Goal: Information Seeking & Learning: Learn about a topic

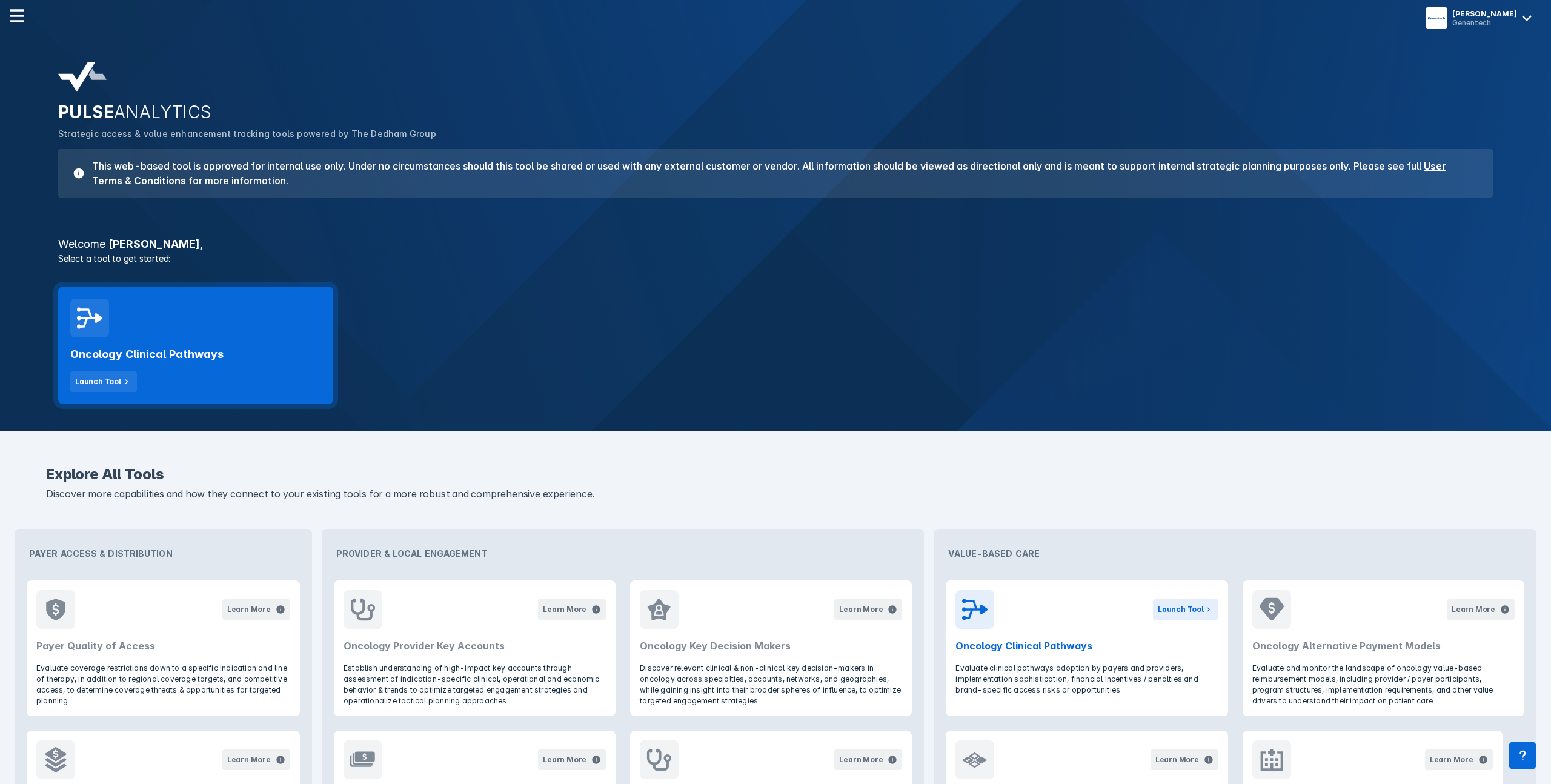
click at [185, 331] on div "Oncology Clinical Pathways Launch Tool" at bounding box center [195, 345] width 275 height 117
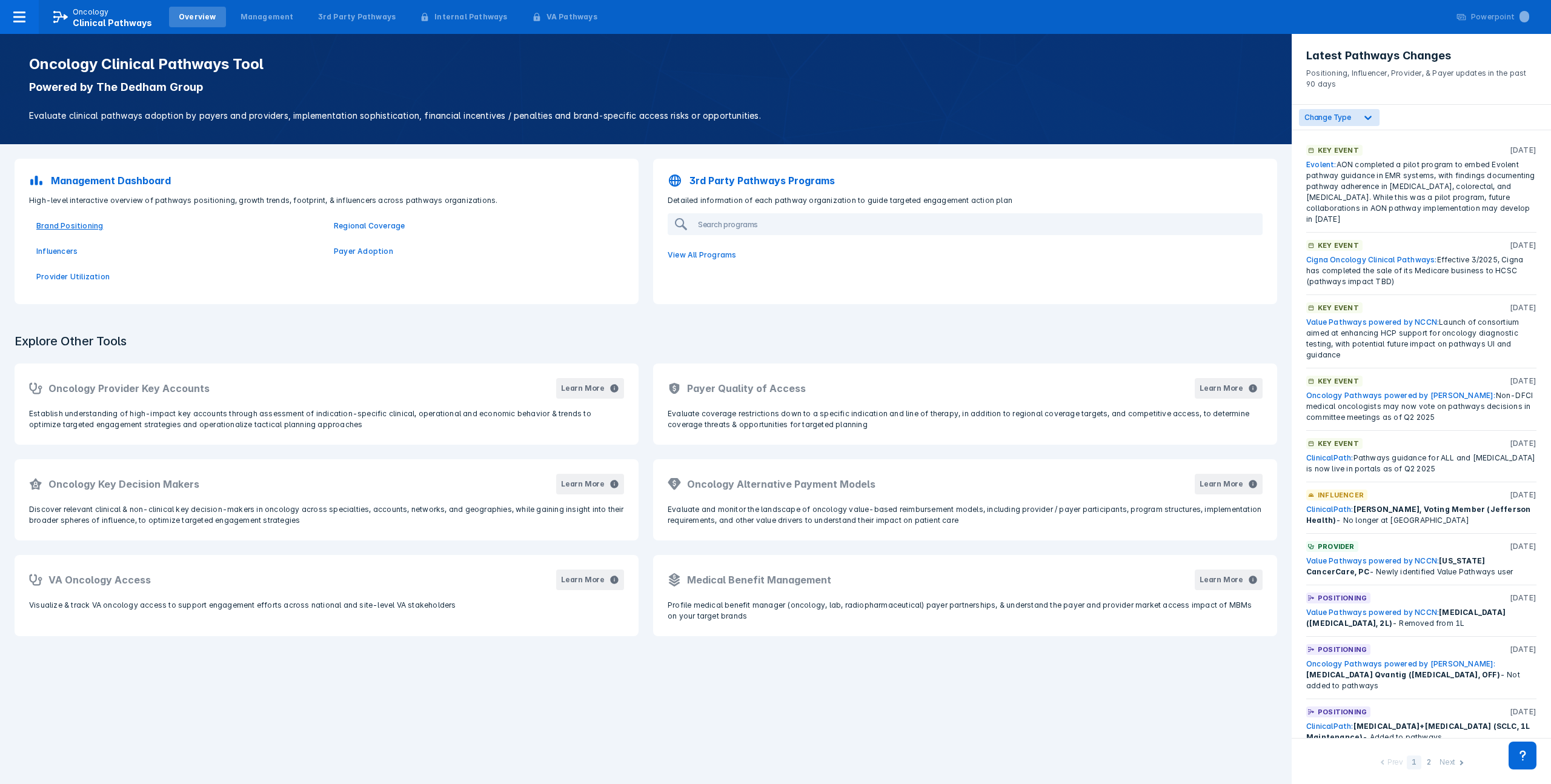
click at [80, 227] on p "Brand Positioning" at bounding box center [178, 226] width 283 height 11
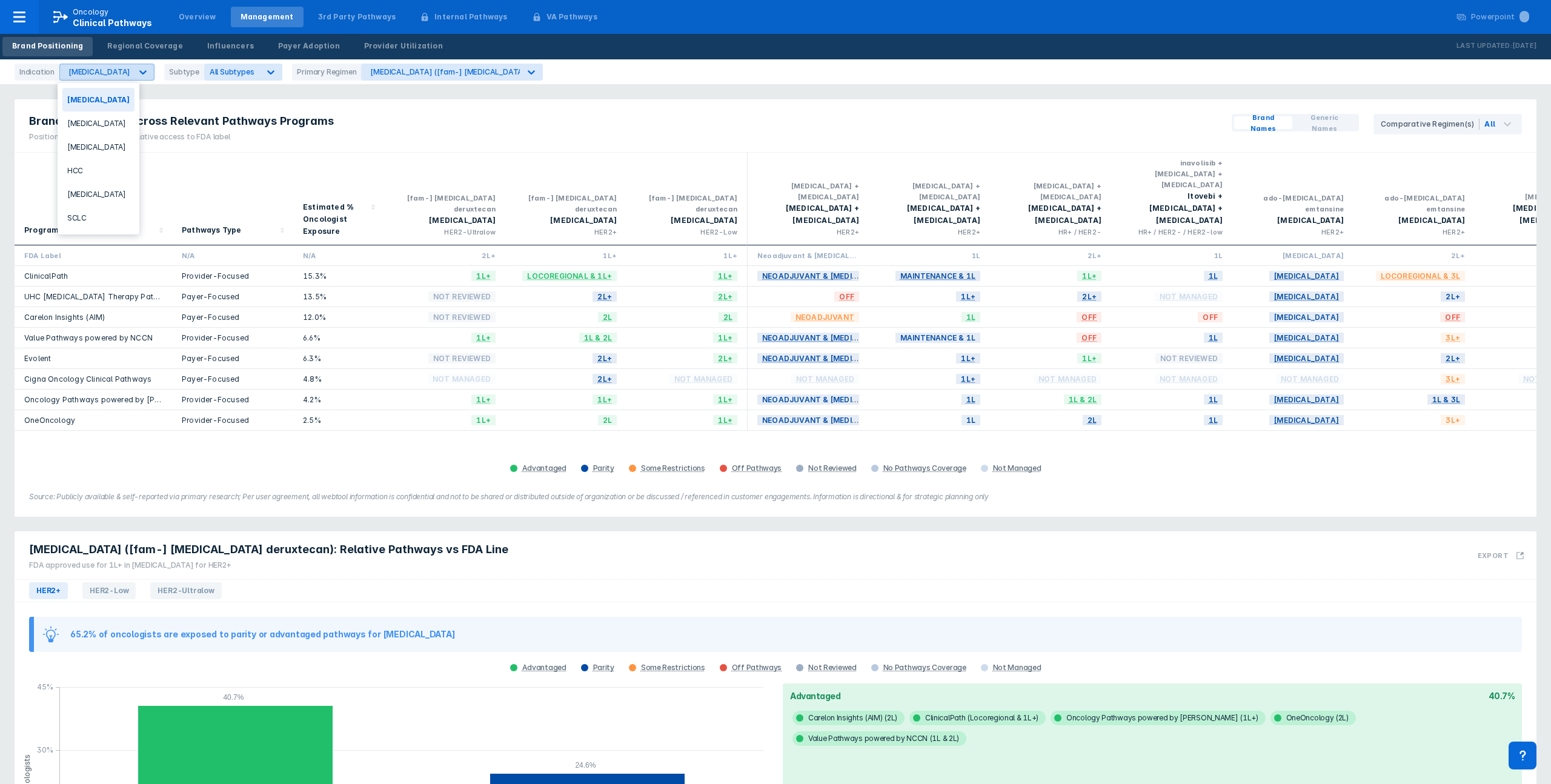
click at [87, 80] on div "[MEDICAL_DATA]" at bounding box center [96, 72] width 72 height 15
click at [107, 142] on div "[MEDICAL_DATA]" at bounding box center [98, 147] width 72 height 24
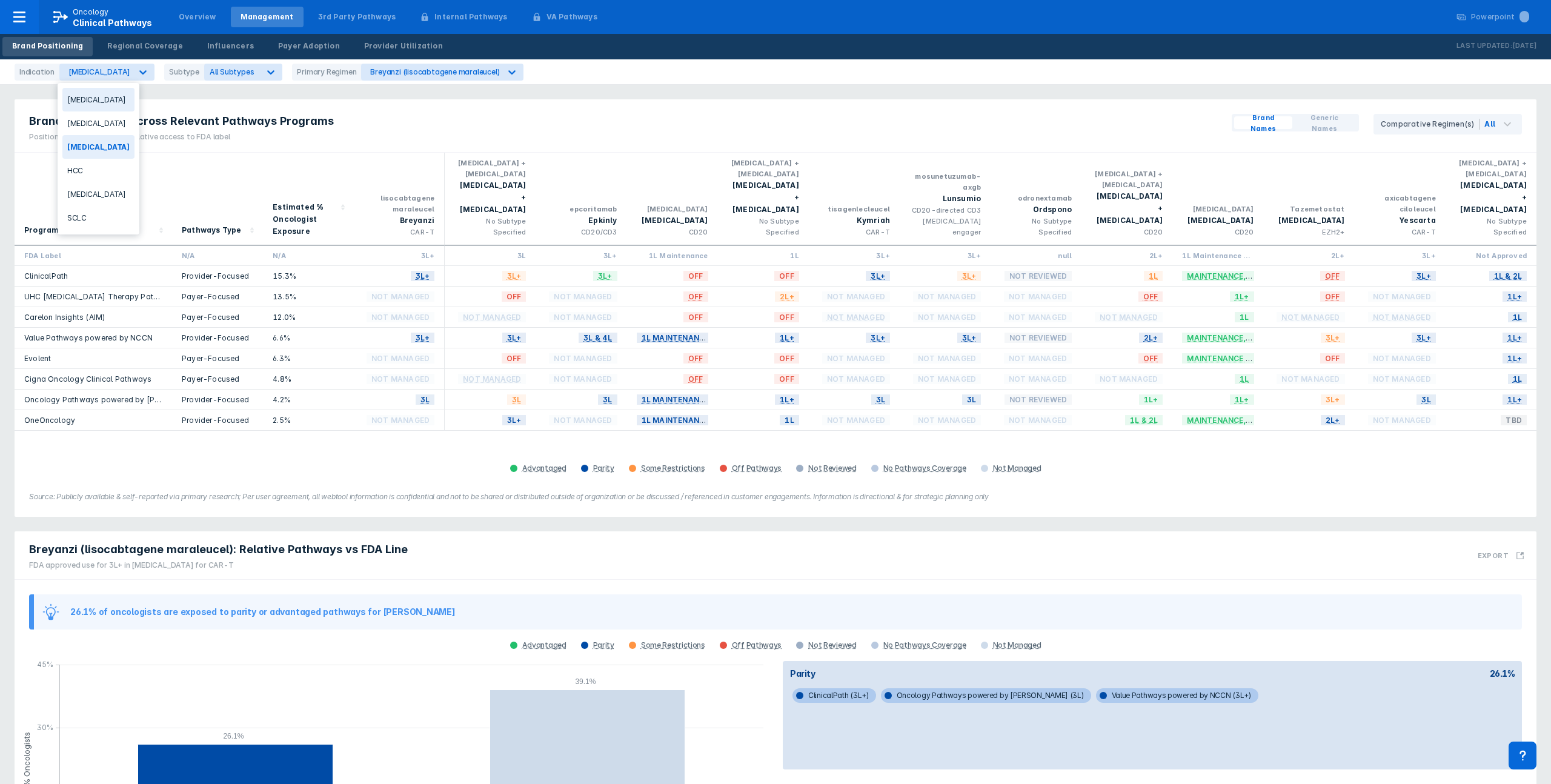
click at [786, 100] on div "Brand Positioning Across Relevant Pathways Programs Positioning colors represen…" at bounding box center [776, 126] width 1522 height 53
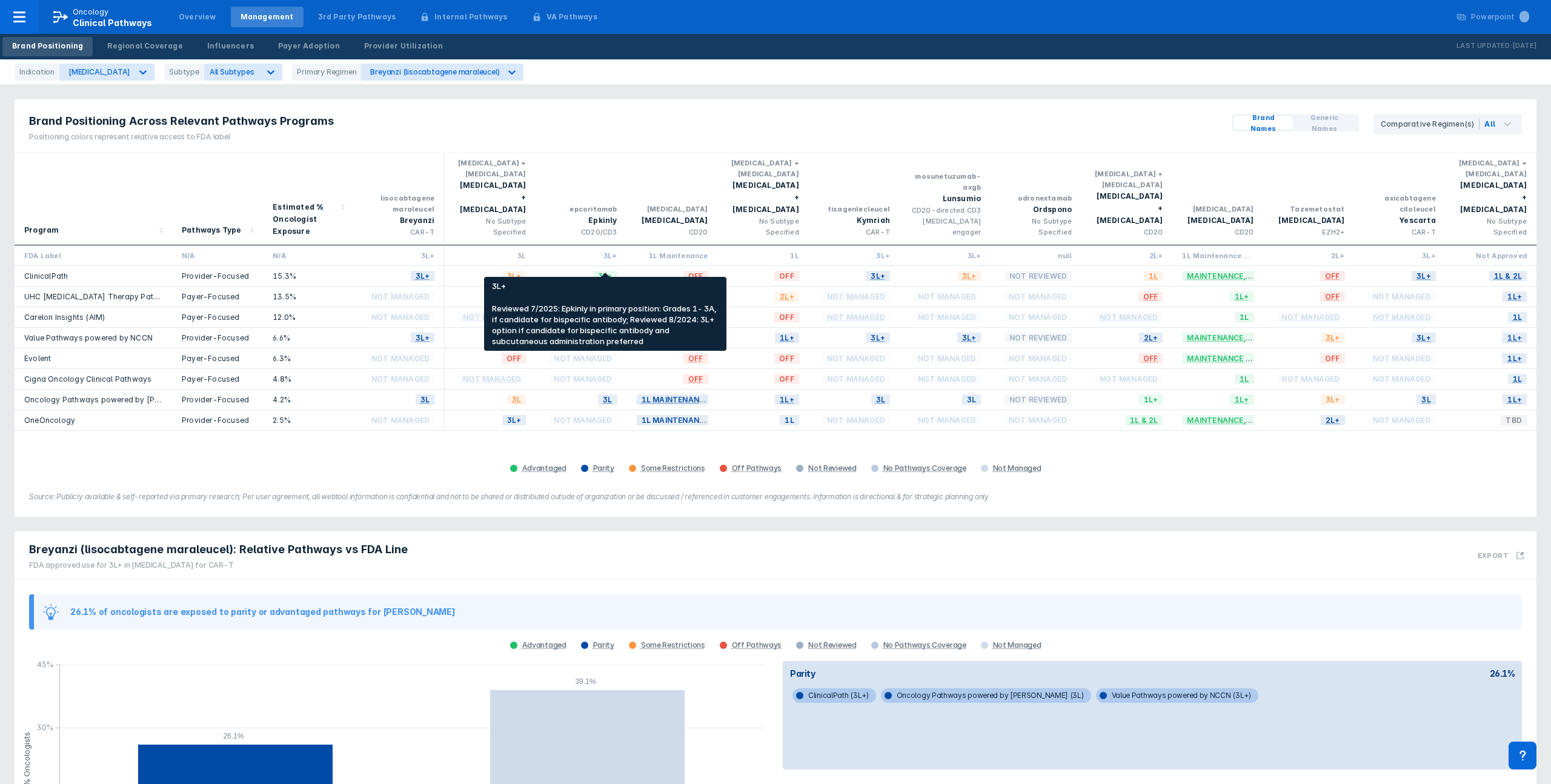
scroll to position [2, 0]
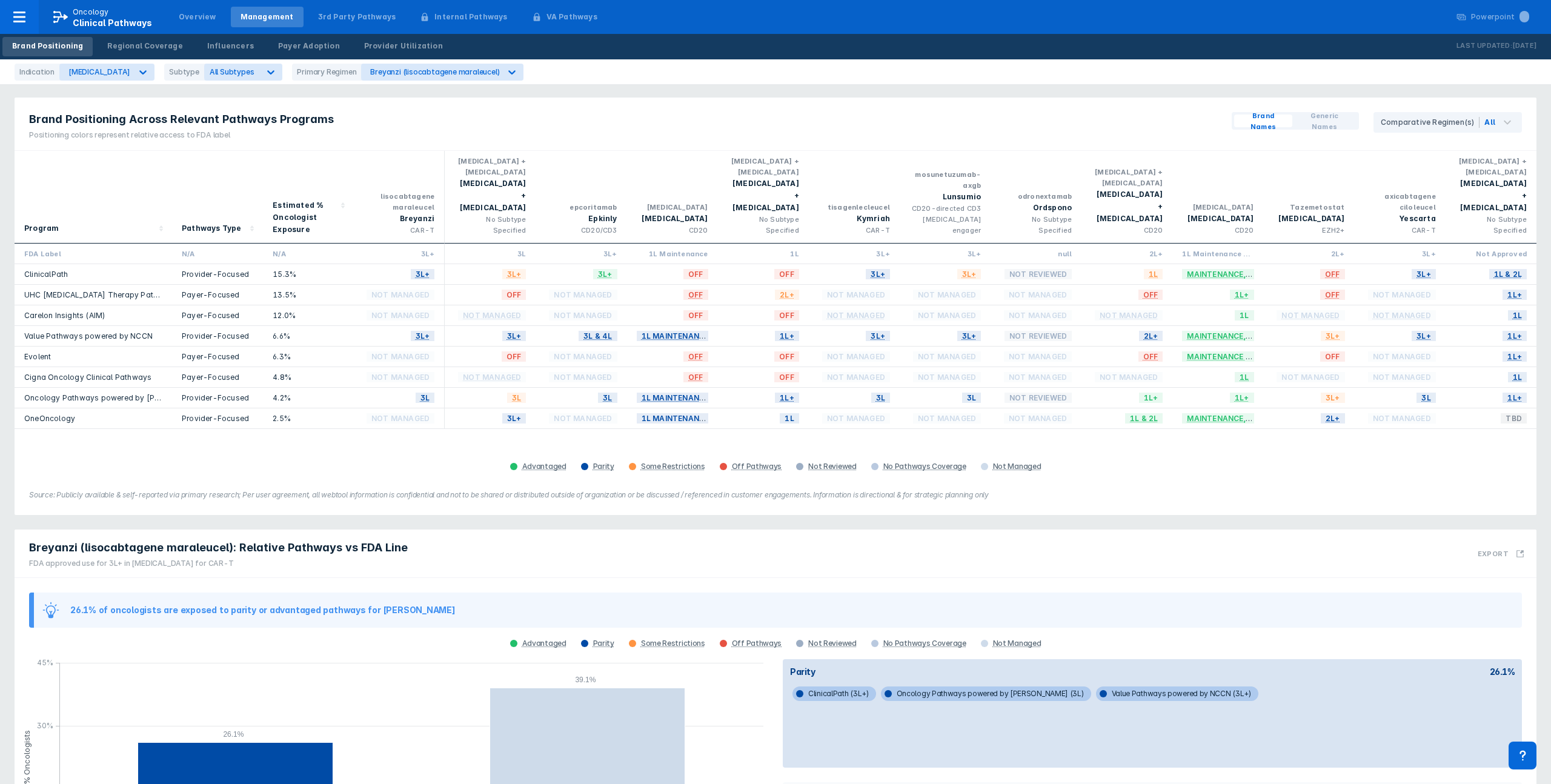
click at [701, 104] on div "Brand Positioning Across Relevant Pathways Programs Positioning colors represen…" at bounding box center [776, 124] width 1522 height 53
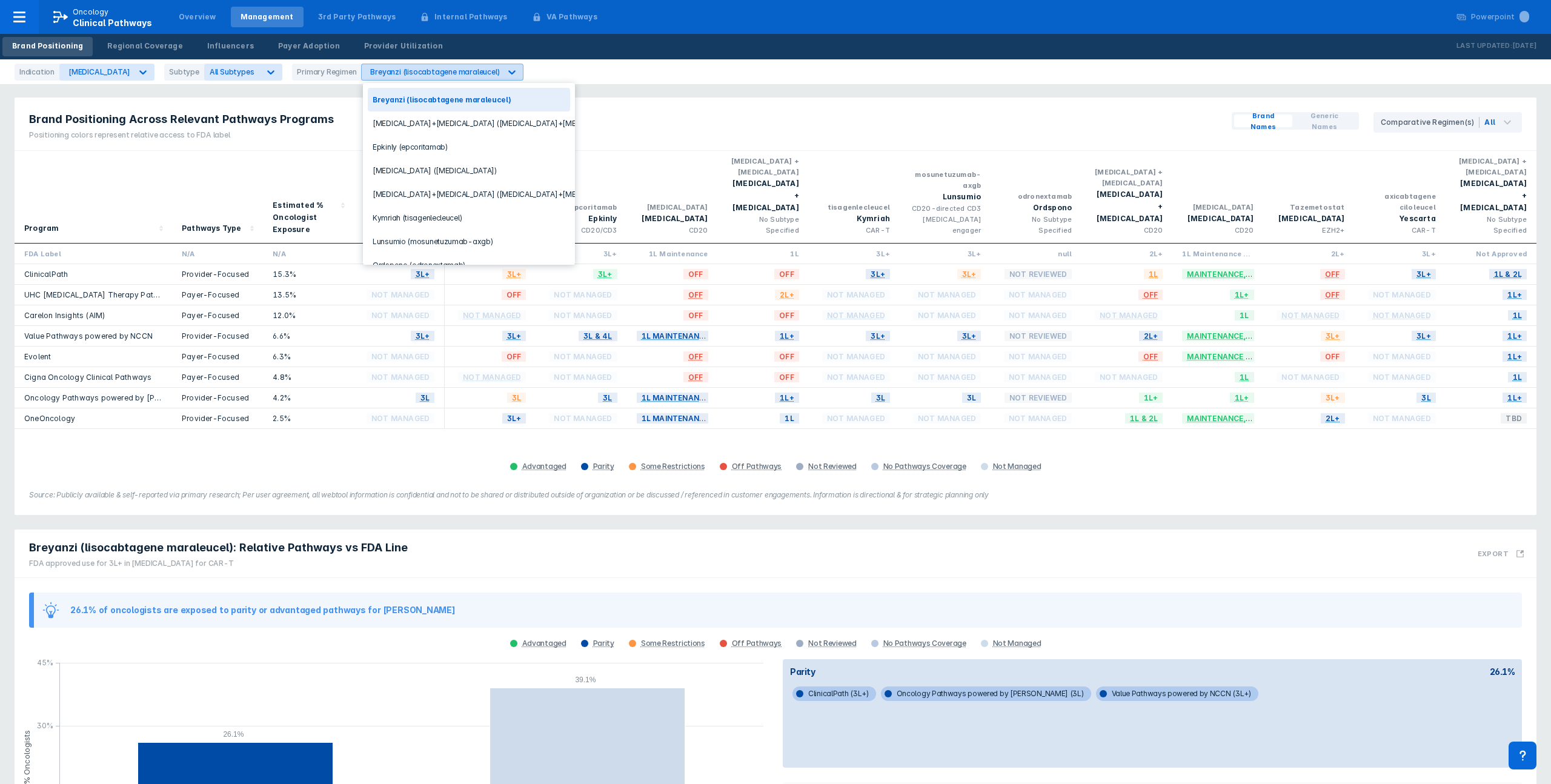
click at [435, 71] on div "Breyanzi (lisocabtagene maraleucel)" at bounding box center [434, 72] width 129 height 9
click at [480, 239] on div "Lunsumio (mosunetuzumab-axgb)" at bounding box center [469, 241] width 202 height 24
